Goal: Find specific page/section: Find specific page/section

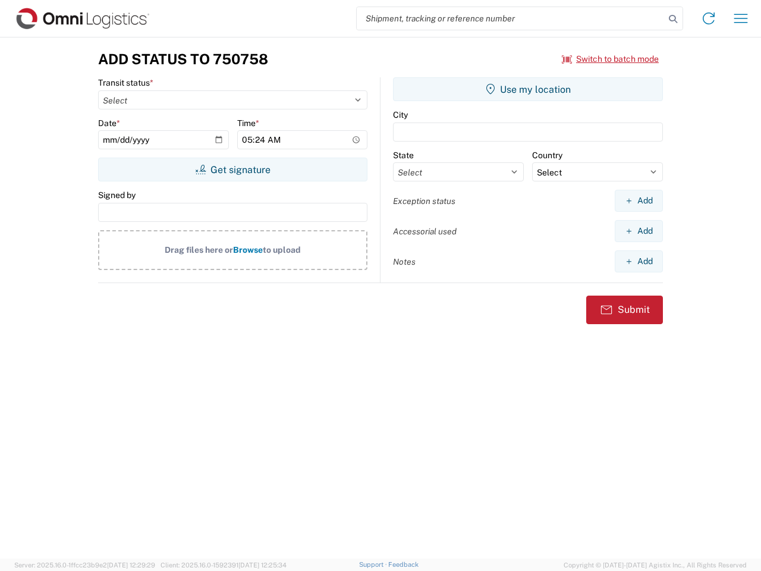
click at [511, 18] on input "search" at bounding box center [511, 18] width 308 height 23
click at [673, 19] on icon at bounding box center [673, 19] width 17 height 17
click at [709, 18] on icon at bounding box center [709, 18] width 19 height 19
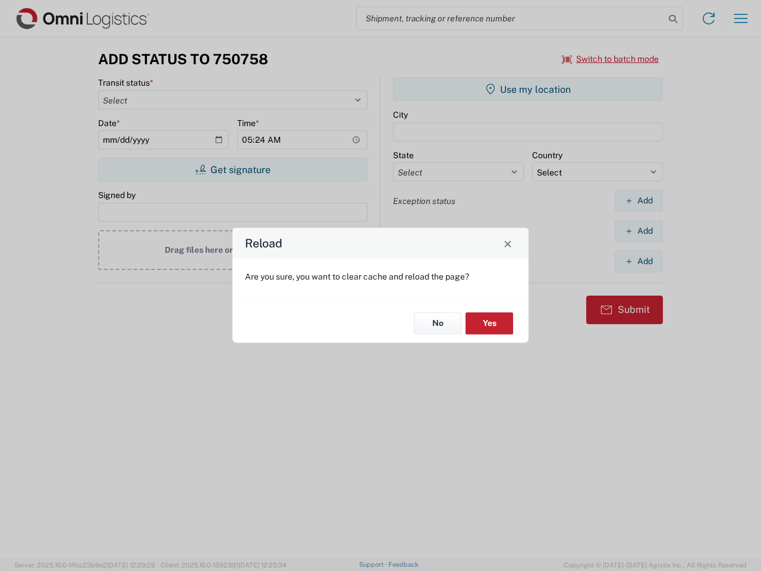
click at [741, 18] on div "Reload Are you sure, you want to clear cache and reload the page? No Yes" at bounding box center [380, 285] width 761 height 571
click at [611, 59] on div "Reload Are you sure, you want to clear cache and reload the page? No Yes" at bounding box center [380, 285] width 761 height 571
click at [233, 170] on div "Reload Are you sure, you want to clear cache and reload the page? No Yes" at bounding box center [380, 285] width 761 height 571
click at [528, 89] on div "Reload Are you sure, you want to clear cache and reload the page? No Yes" at bounding box center [380, 285] width 761 height 571
click at [639, 200] on div "Reload Are you sure, you want to clear cache and reload the page? No Yes" at bounding box center [380, 285] width 761 height 571
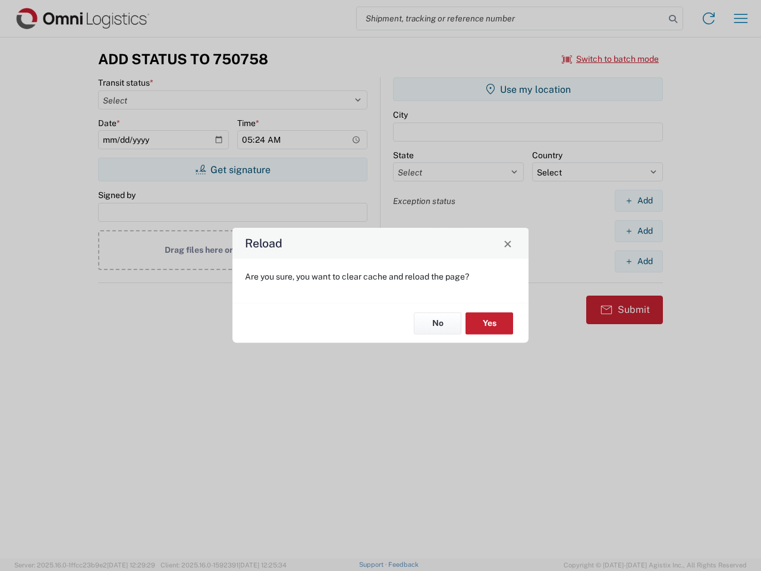
click at [639, 231] on div "Reload Are you sure, you want to clear cache and reload the page? No Yes" at bounding box center [380, 285] width 761 height 571
click at [639, 261] on div "Reload Are you sure, you want to clear cache and reload the page? No Yes" at bounding box center [380, 285] width 761 height 571
